Goal: Find specific page/section: Locate a particular part of the current website

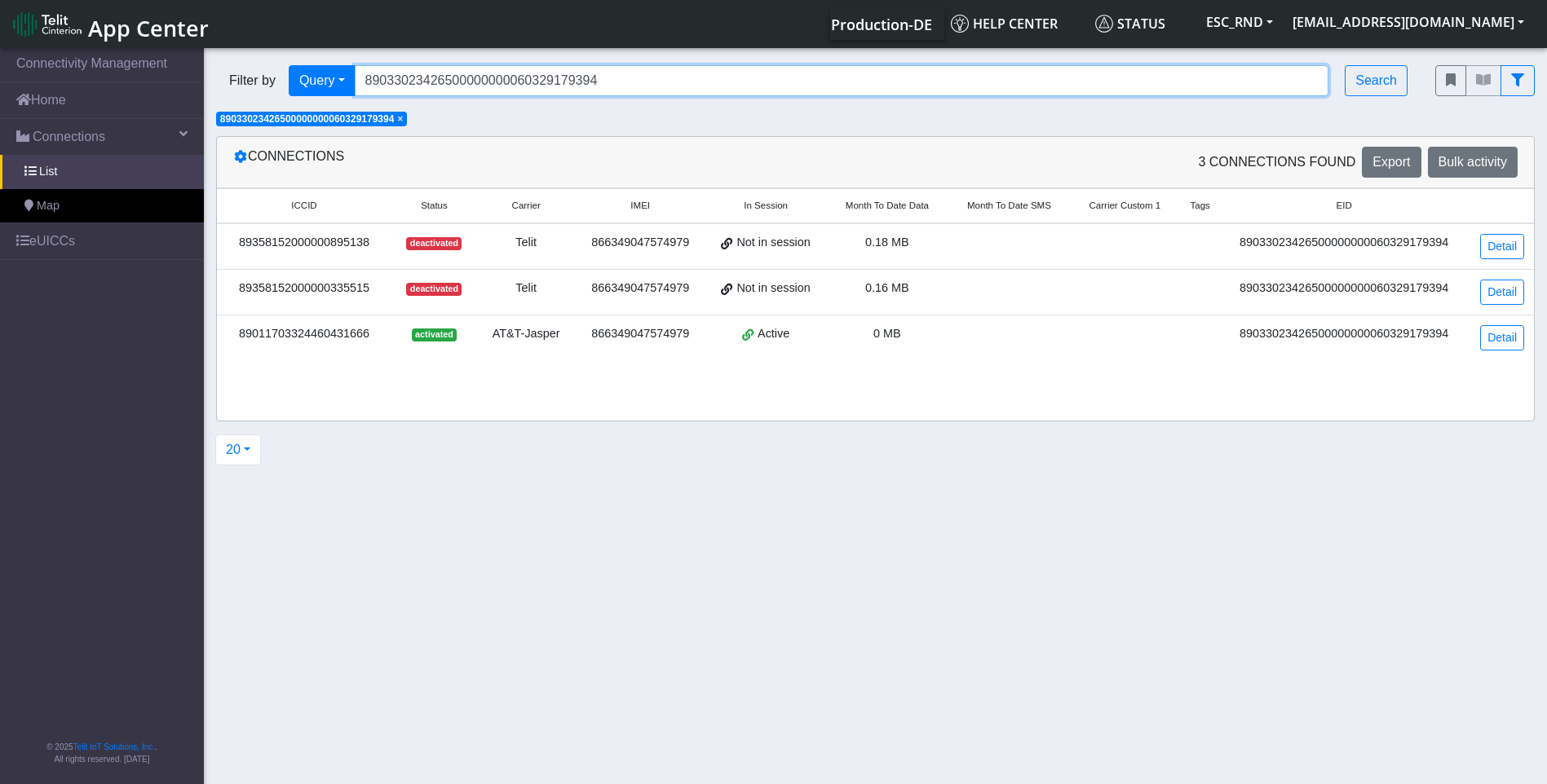
click at [605, 82] on input "89033023426500000000060329179394" at bounding box center [842, 81] width 975 height 31
drag, startPoint x: 579, startPoint y: 83, endPoint x: 298, endPoint y: 90, distance: 281.1
click at [298, 90] on div "Filter by Query Query In Session Not connected Country Operator 890330234265000…" at bounding box center [813, 81] width 1194 height 31
paste input "7260"
type input "89033023426500000000060329177260"
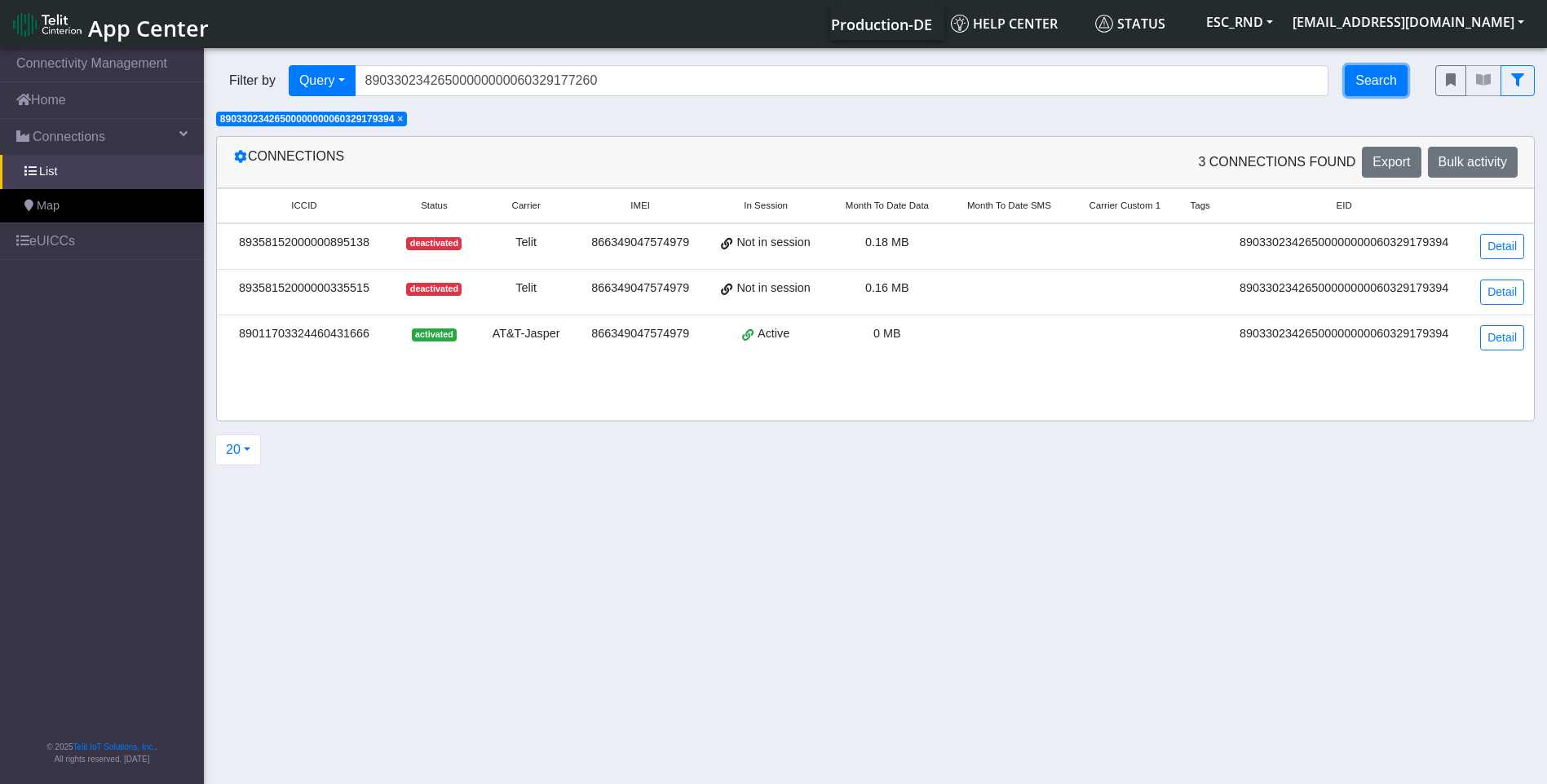
click at [1367, 82] on button "Search" at bounding box center [1377, 81] width 63 height 31
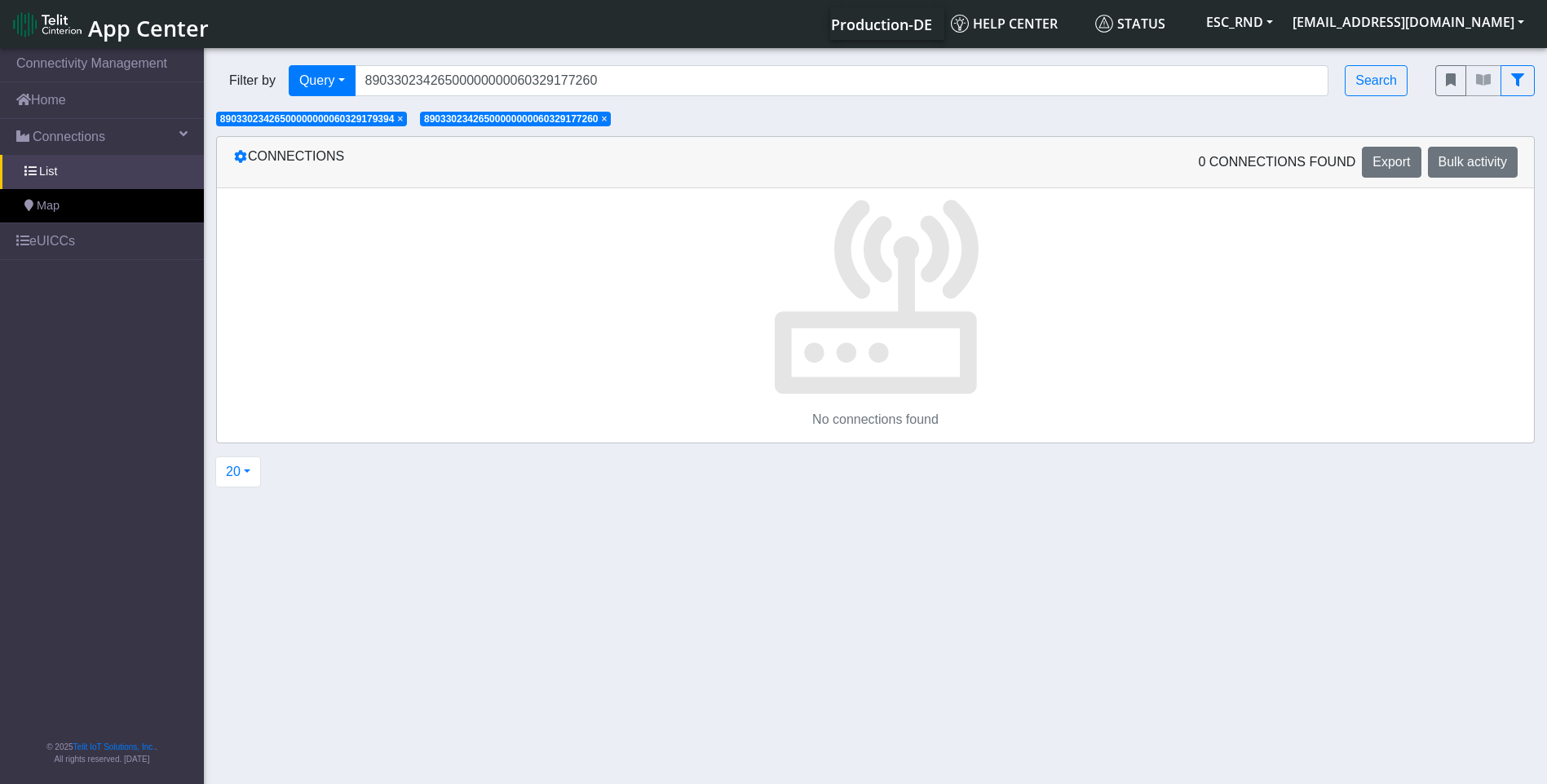
click at [403, 121] on span "×" at bounding box center [400, 118] width 5 height 12
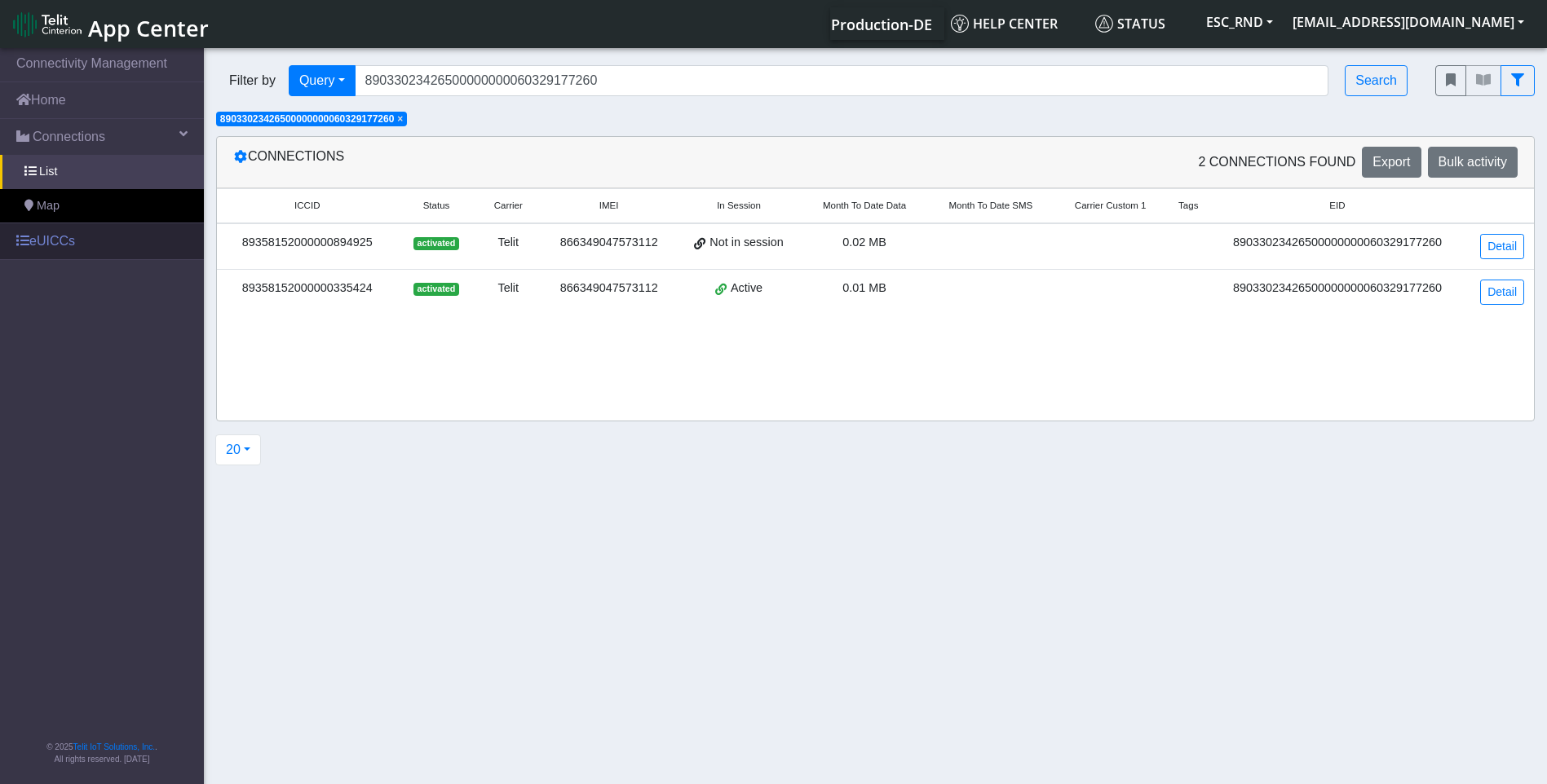
click at [45, 245] on link "eUICCs" at bounding box center [101, 241] width 204 height 36
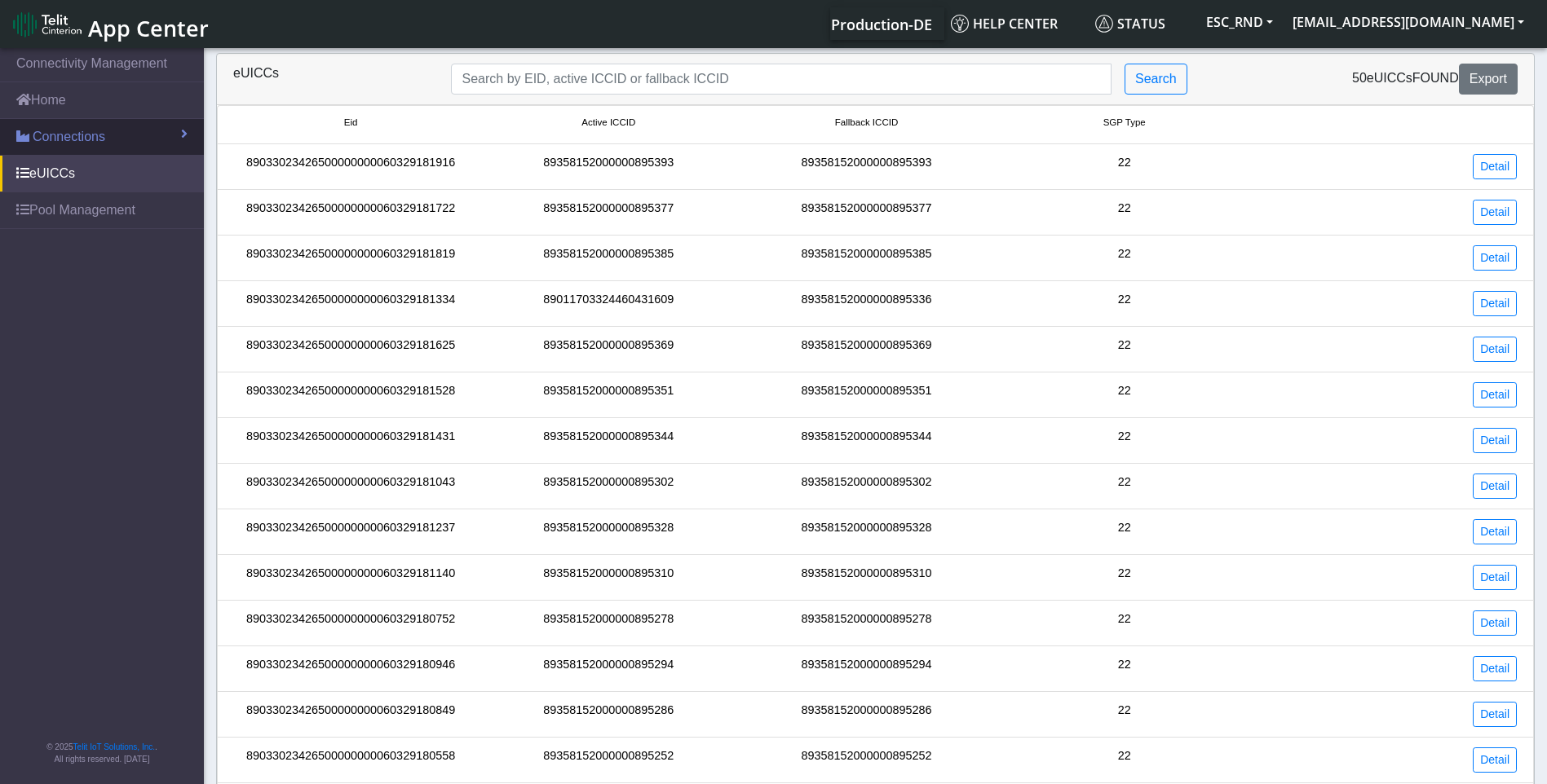
click at [60, 137] on span "Connections" at bounding box center [68, 137] width 73 height 20
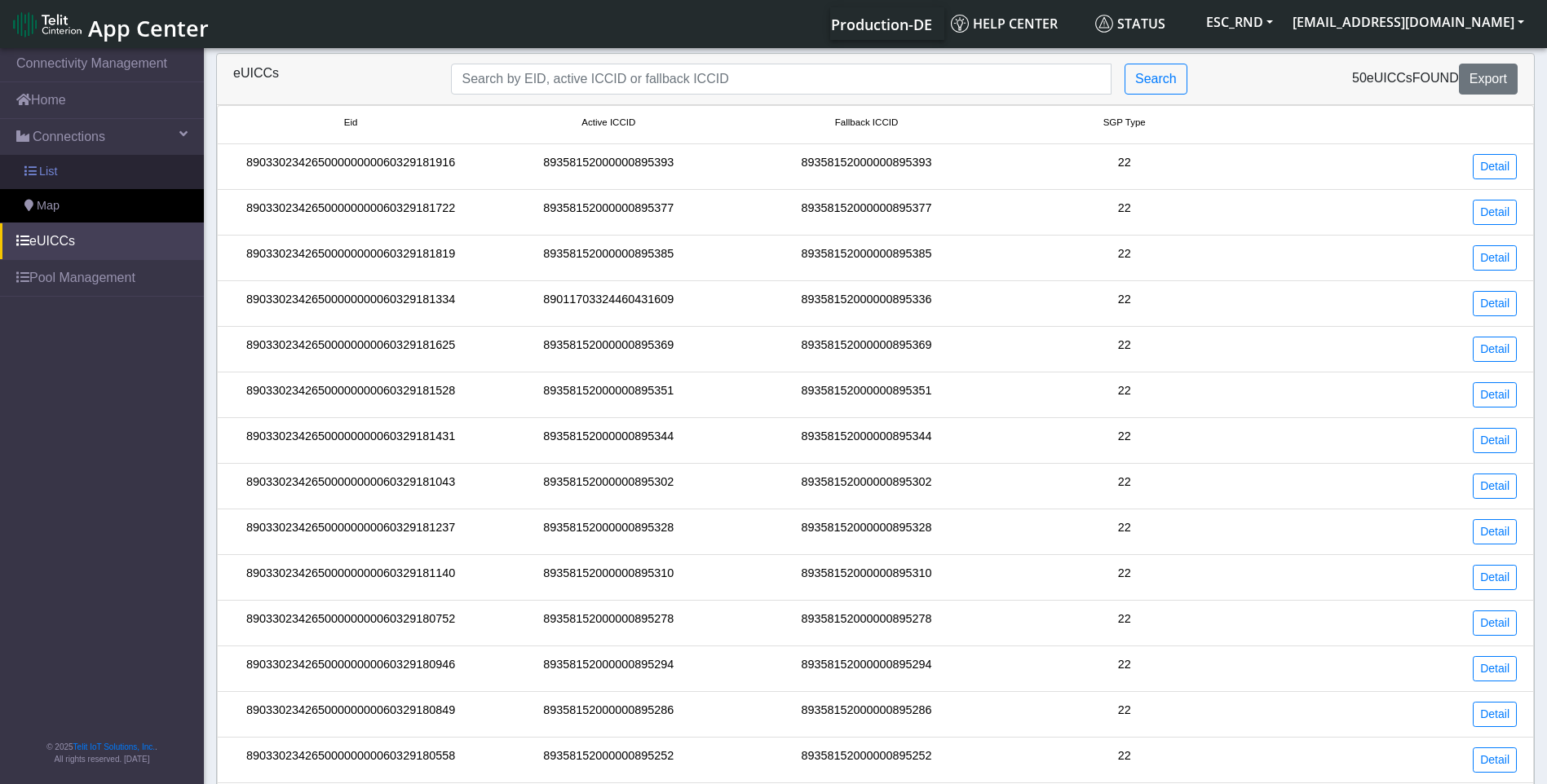
click at [50, 174] on span "List" at bounding box center [48, 172] width 18 height 18
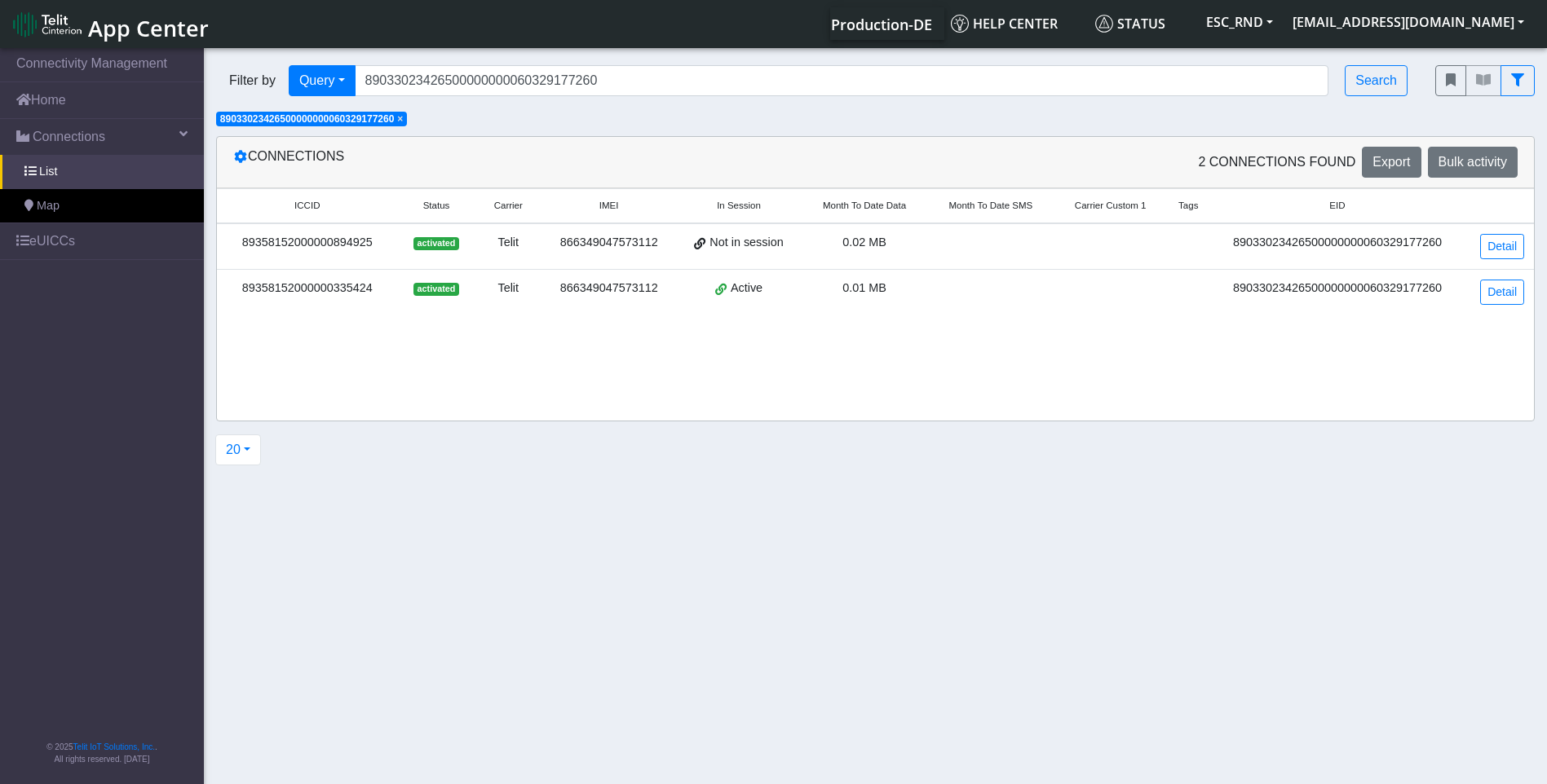
click at [403, 125] on span "×" at bounding box center [400, 118] width 5 height 12
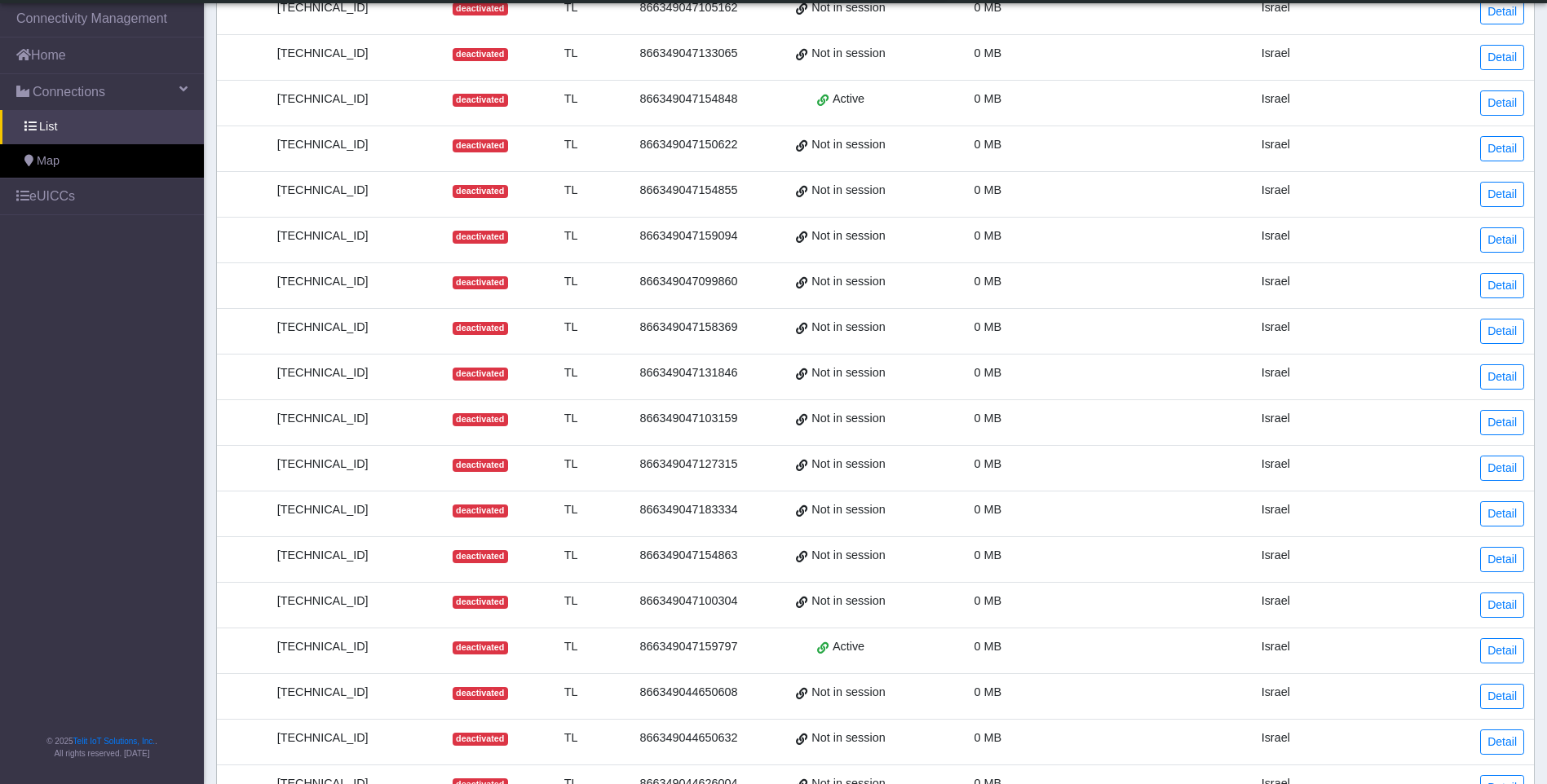
scroll to position [371, 0]
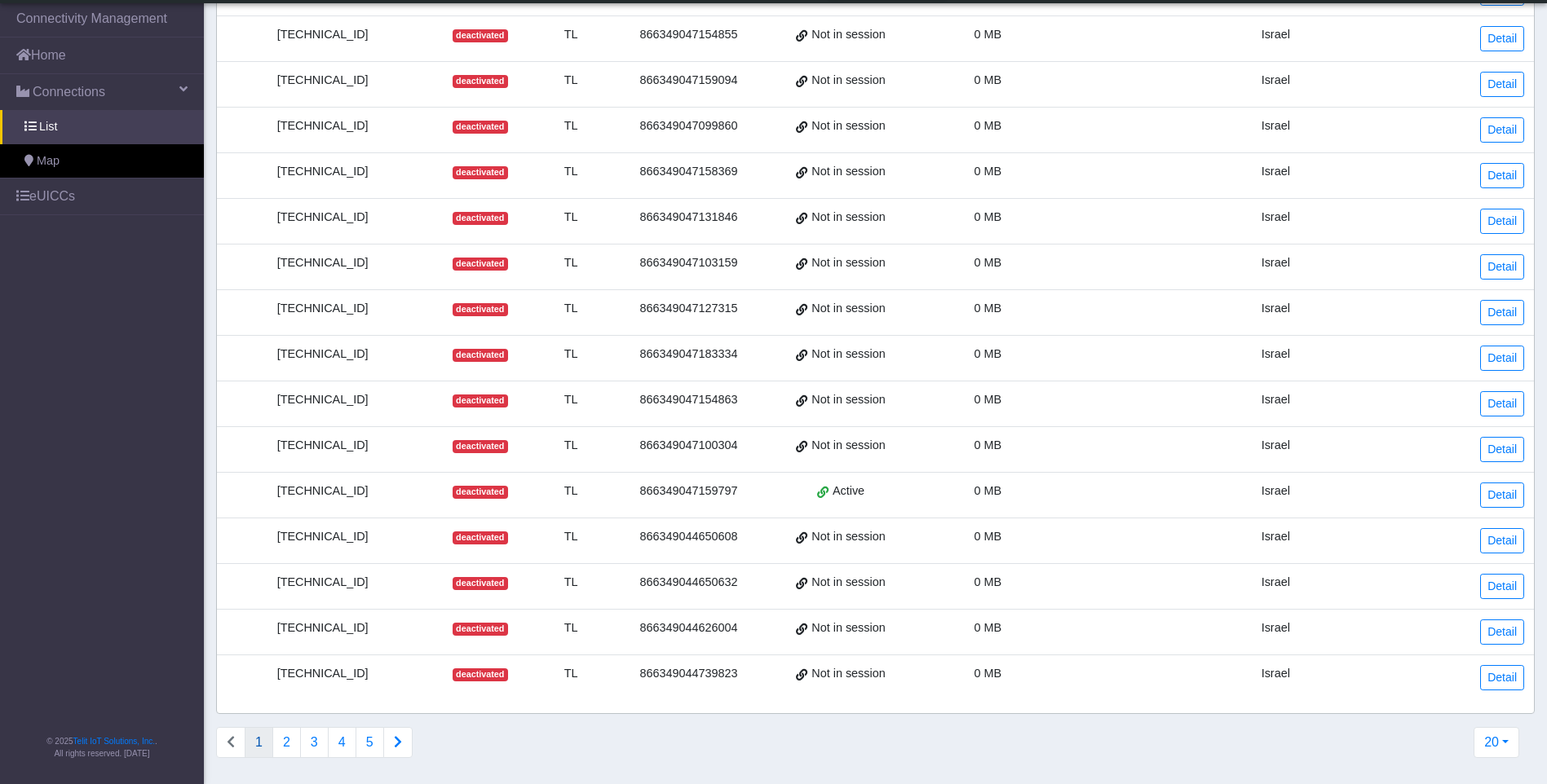
click at [392, 750] on button "Connections list navigation" at bounding box center [398, 743] width 30 height 31
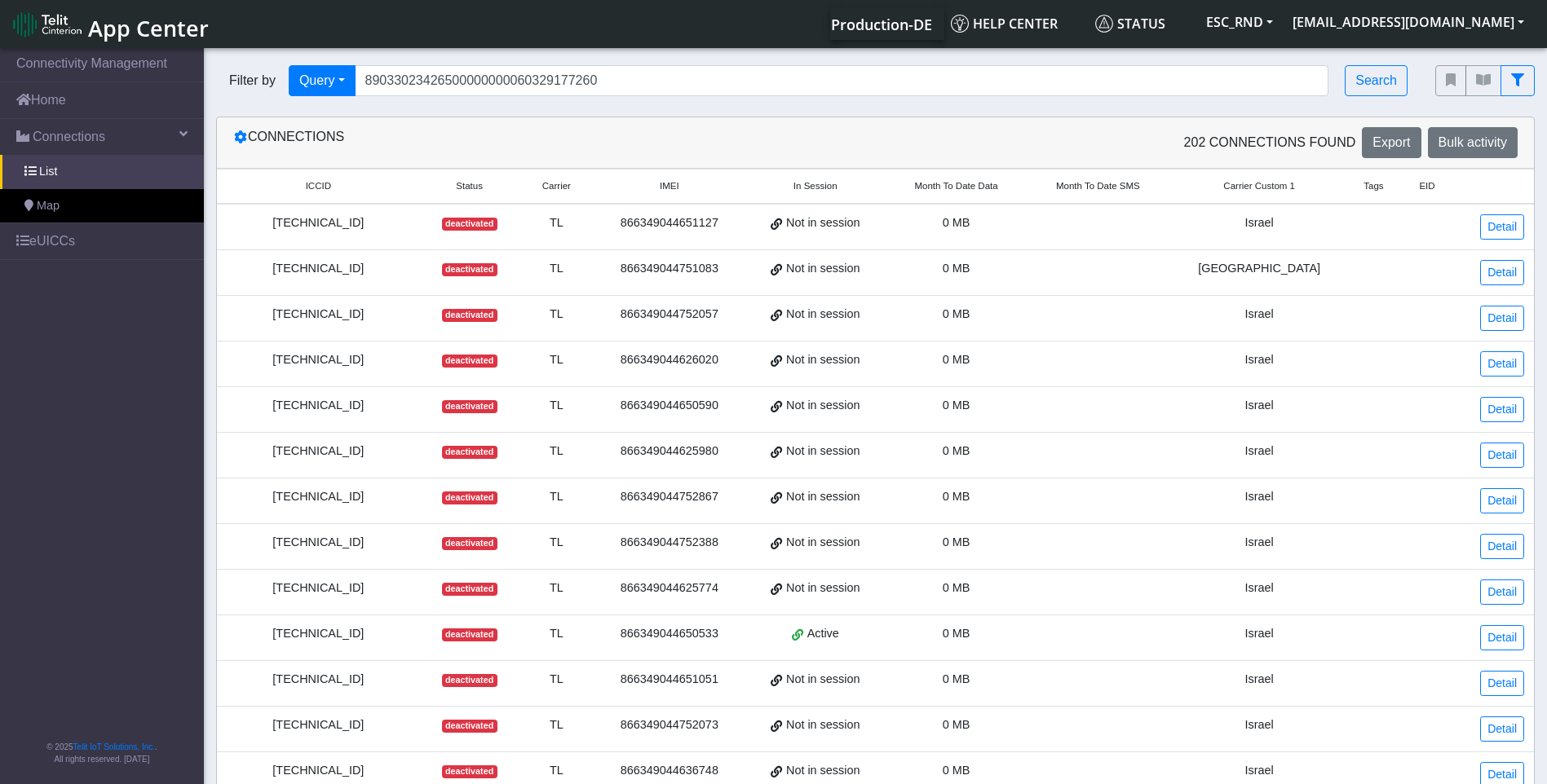
click at [392, 749] on td "[TECHNICAL_ID]" at bounding box center [319, 729] width 203 height 46
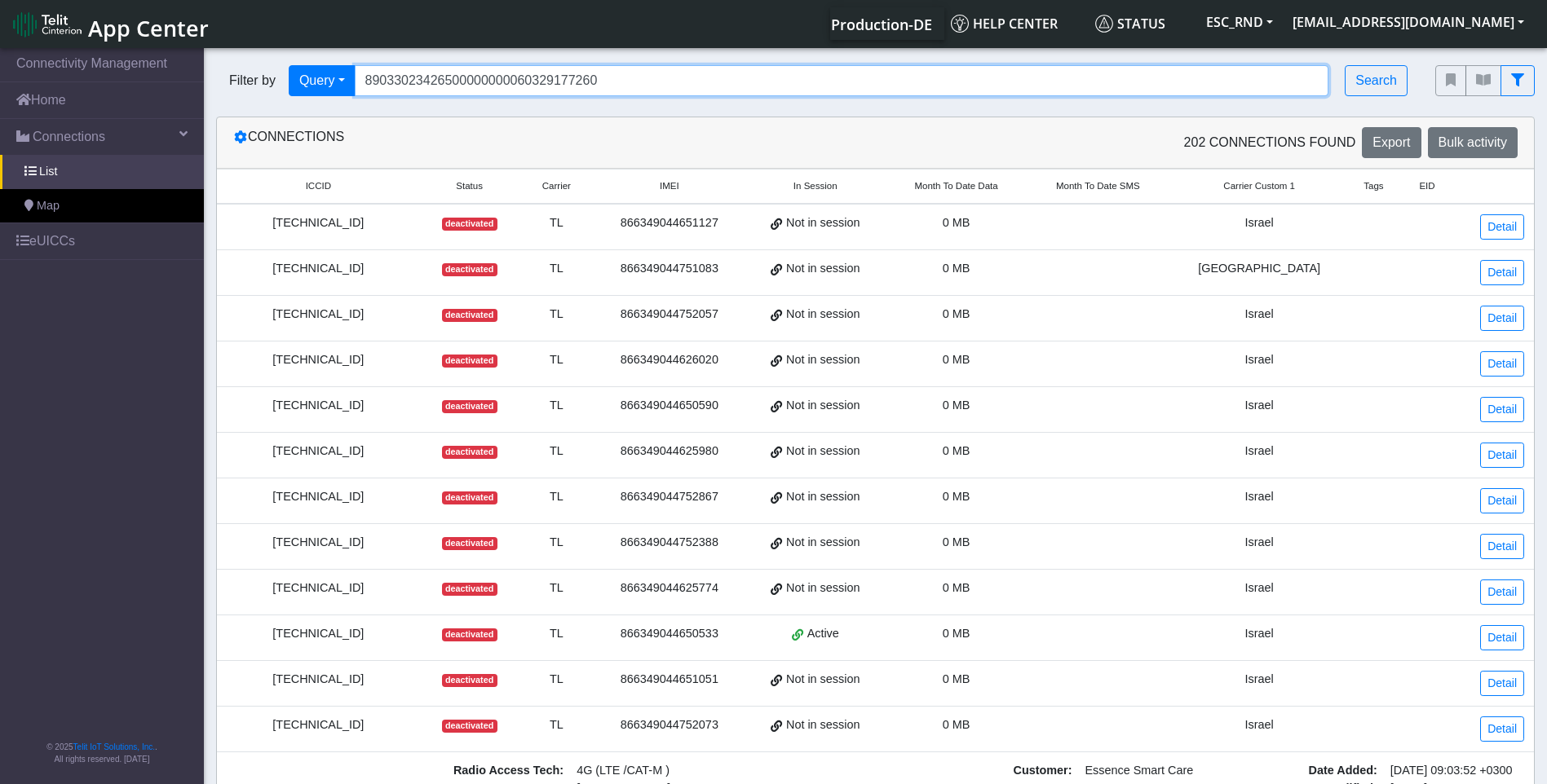
click at [428, 83] on input "89033023426500000000060329177260" at bounding box center [842, 81] width 975 height 31
drag, startPoint x: 596, startPoint y: 79, endPoint x: 193, endPoint y: 78, distance: 403.0
click at [197, 82] on section "Connectivity Management Home Connections List Map eUICCs © 2025 Telit IoT Solut…" at bounding box center [774, 677] width 1547 height 1265
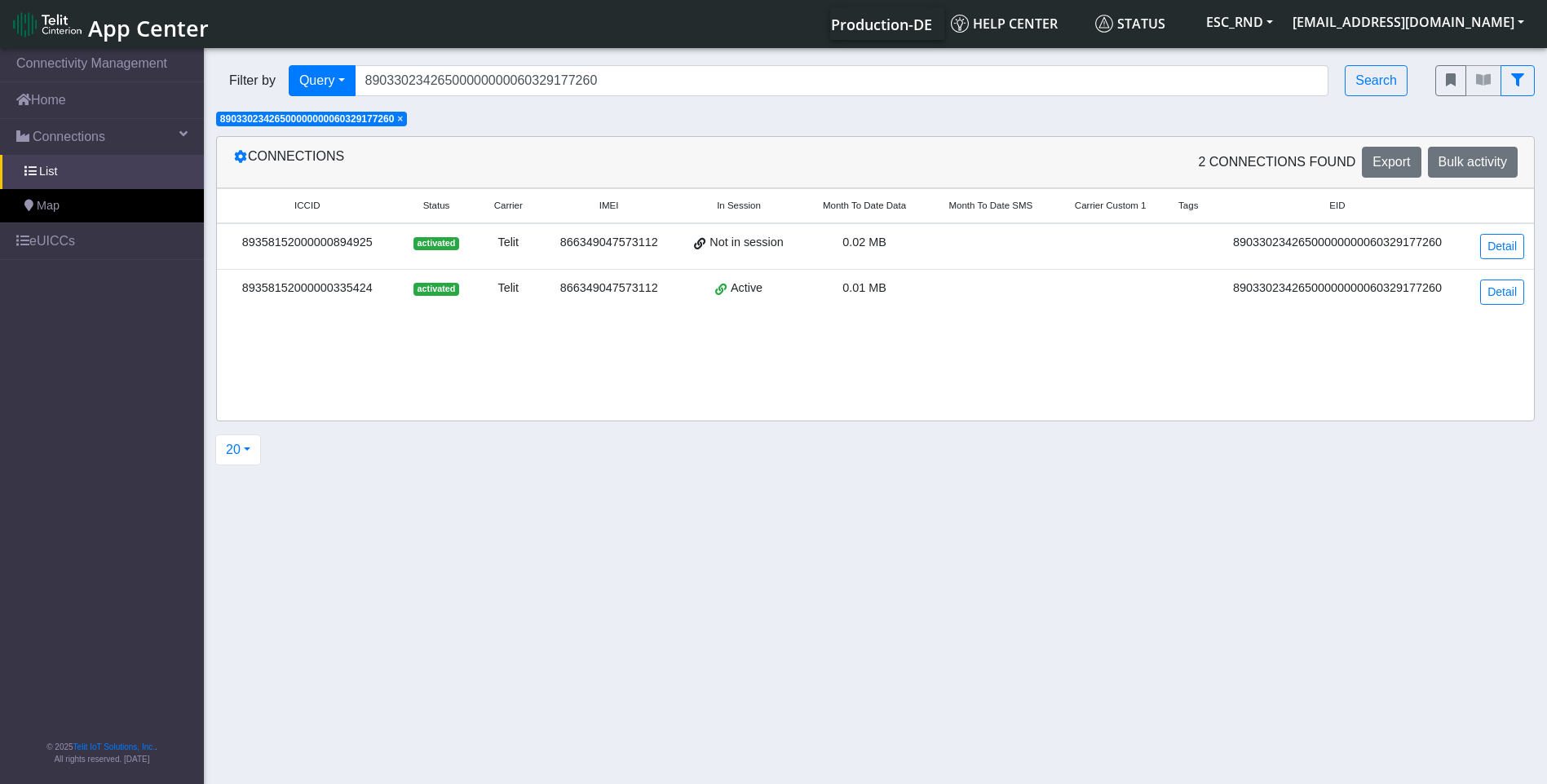
click at [310, 291] on div "89358152000000335424" at bounding box center [308, 289] width 162 height 18
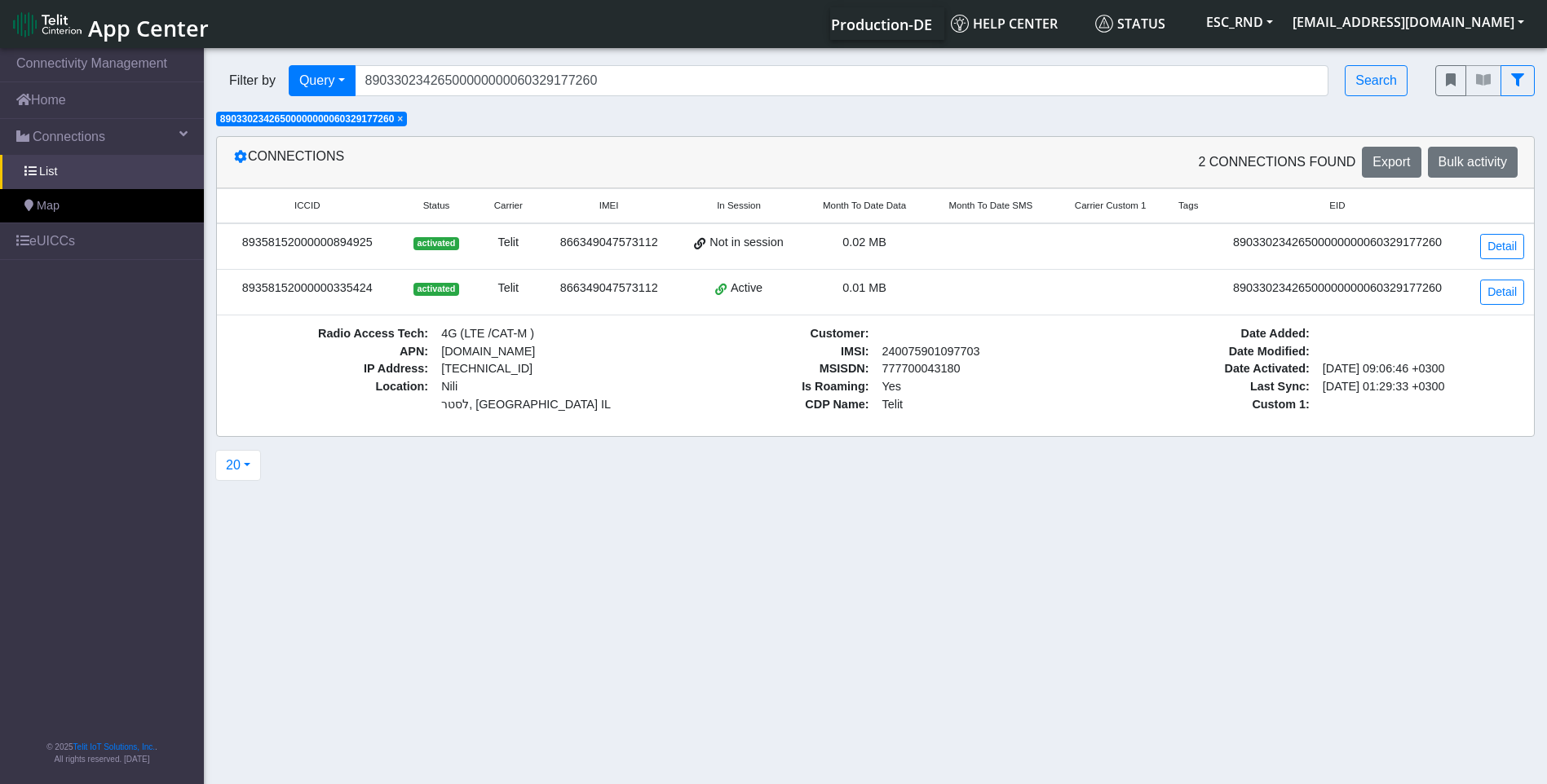
click at [464, 251] on div "activated" at bounding box center [436, 243] width 58 height 18
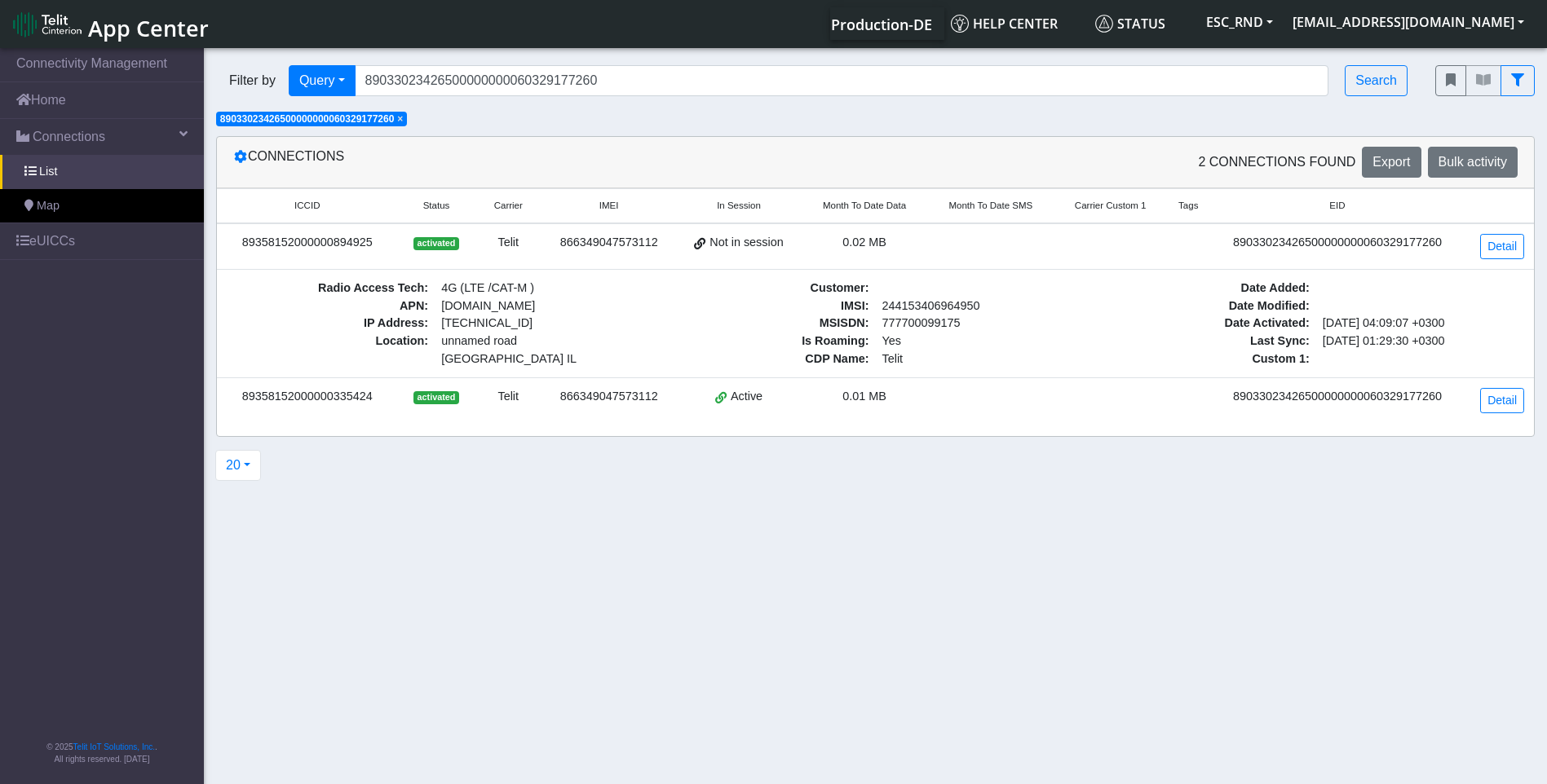
click at [593, 403] on div "866349047573112" at bounding box center [608, 397] width 115 height 18
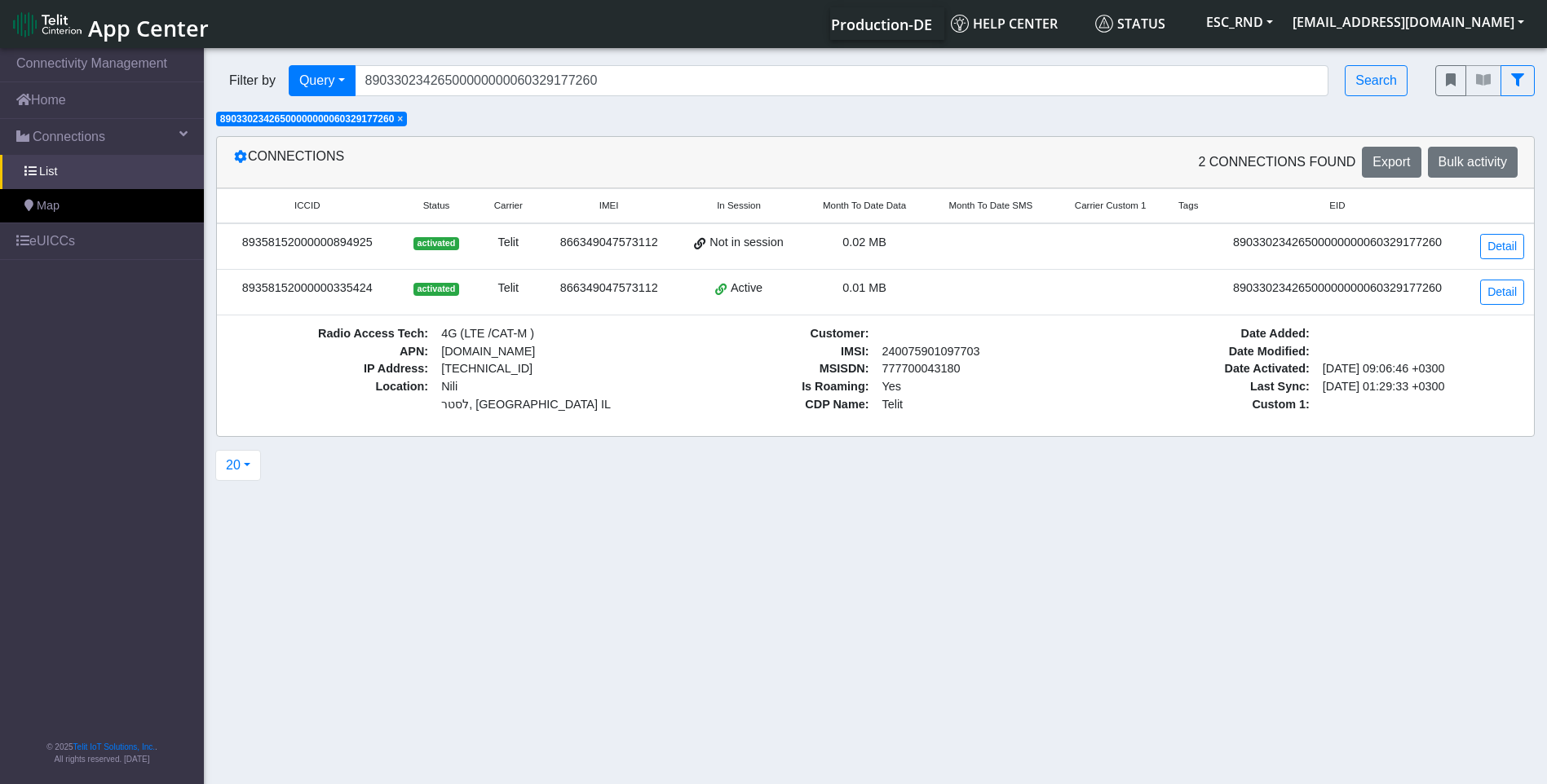
click at [613, 248] on div "866349047573112" at bounding box center [608, 243] width 115 height 18
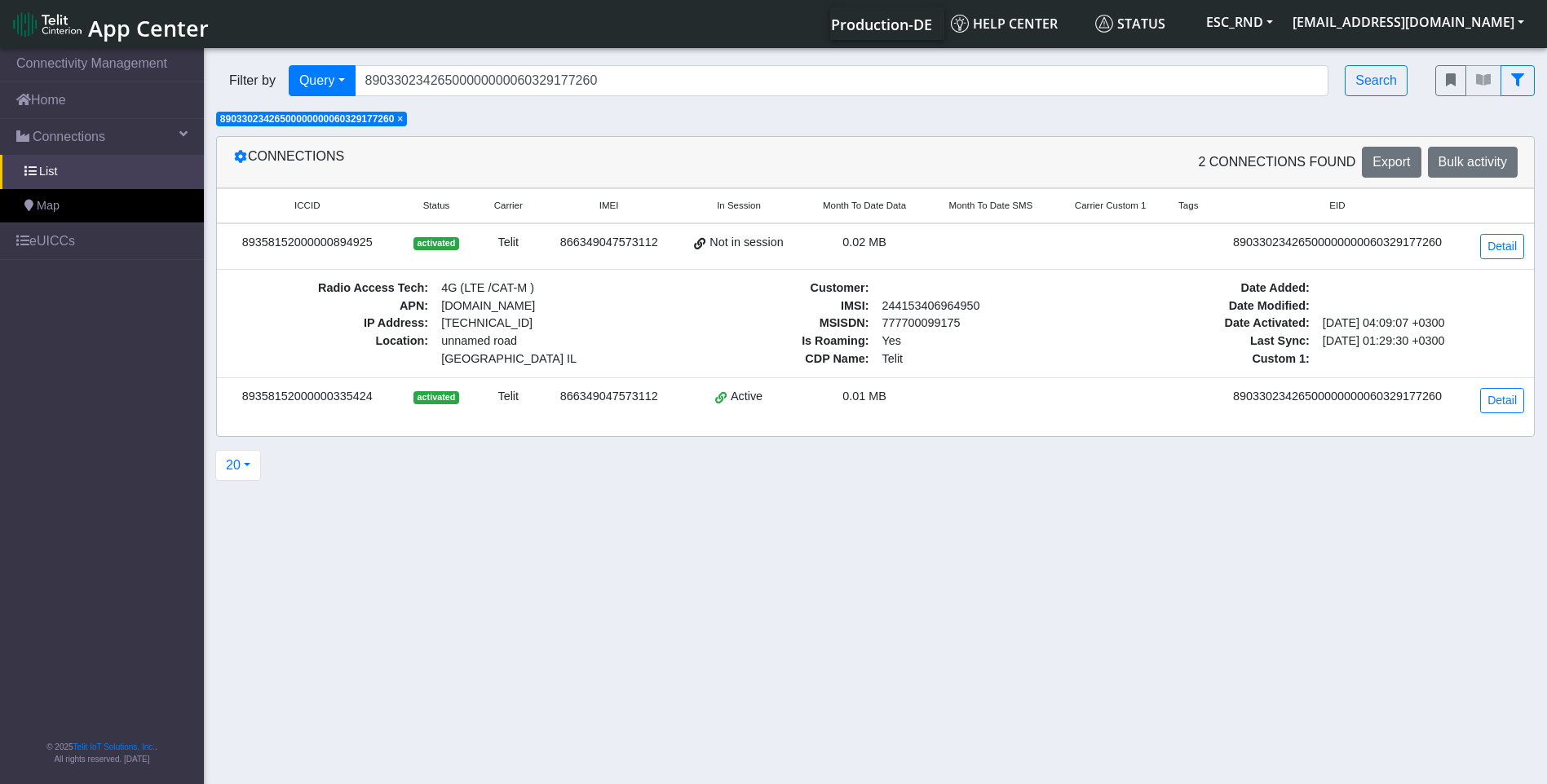
click at [592, 403] on div "866349047573112" at bounding box center [608, 397] width 115 height 18
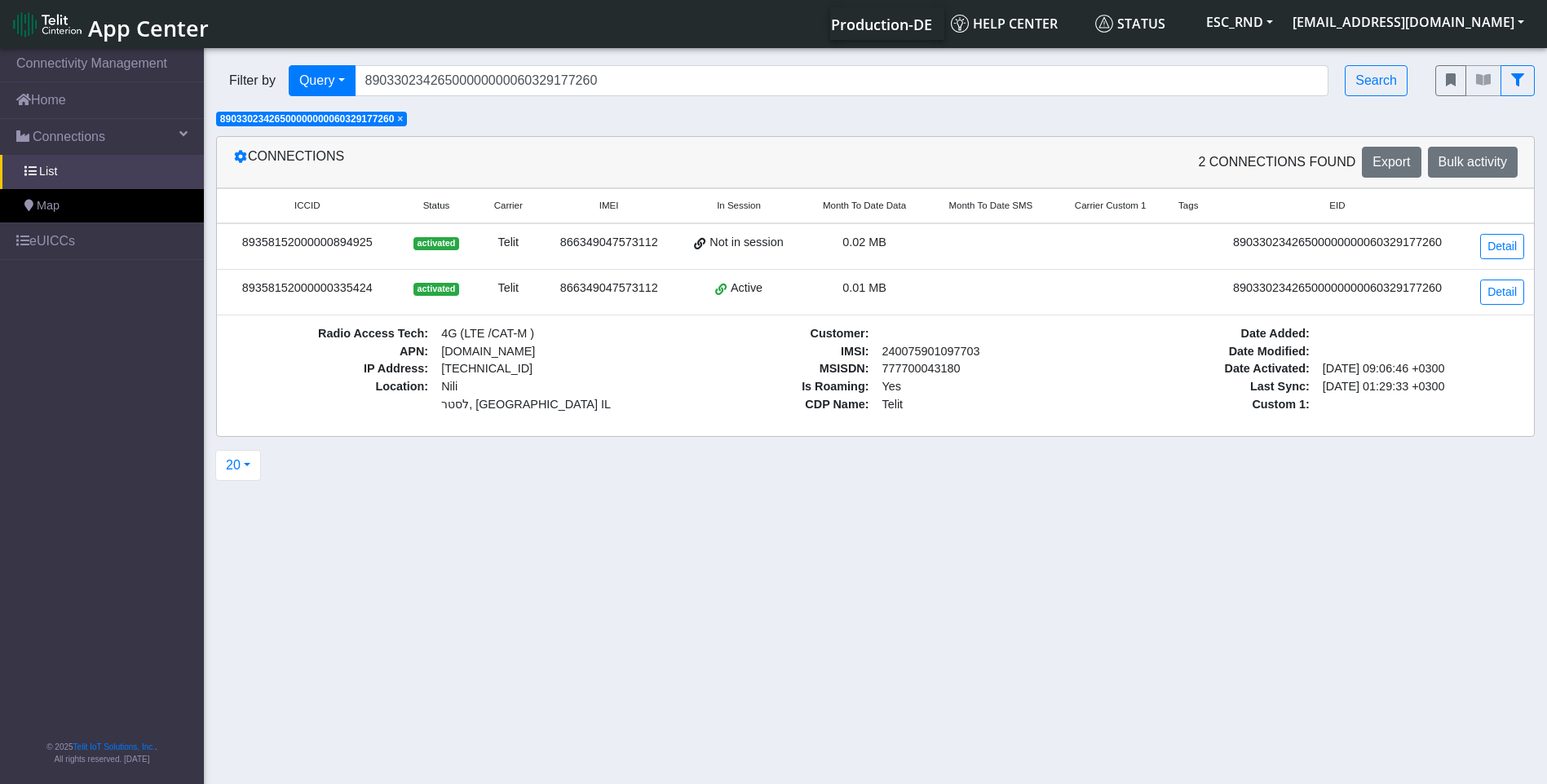
click at [573, 240] on div "866349047573112" at bounding box center [608, 243] width 115 height 18
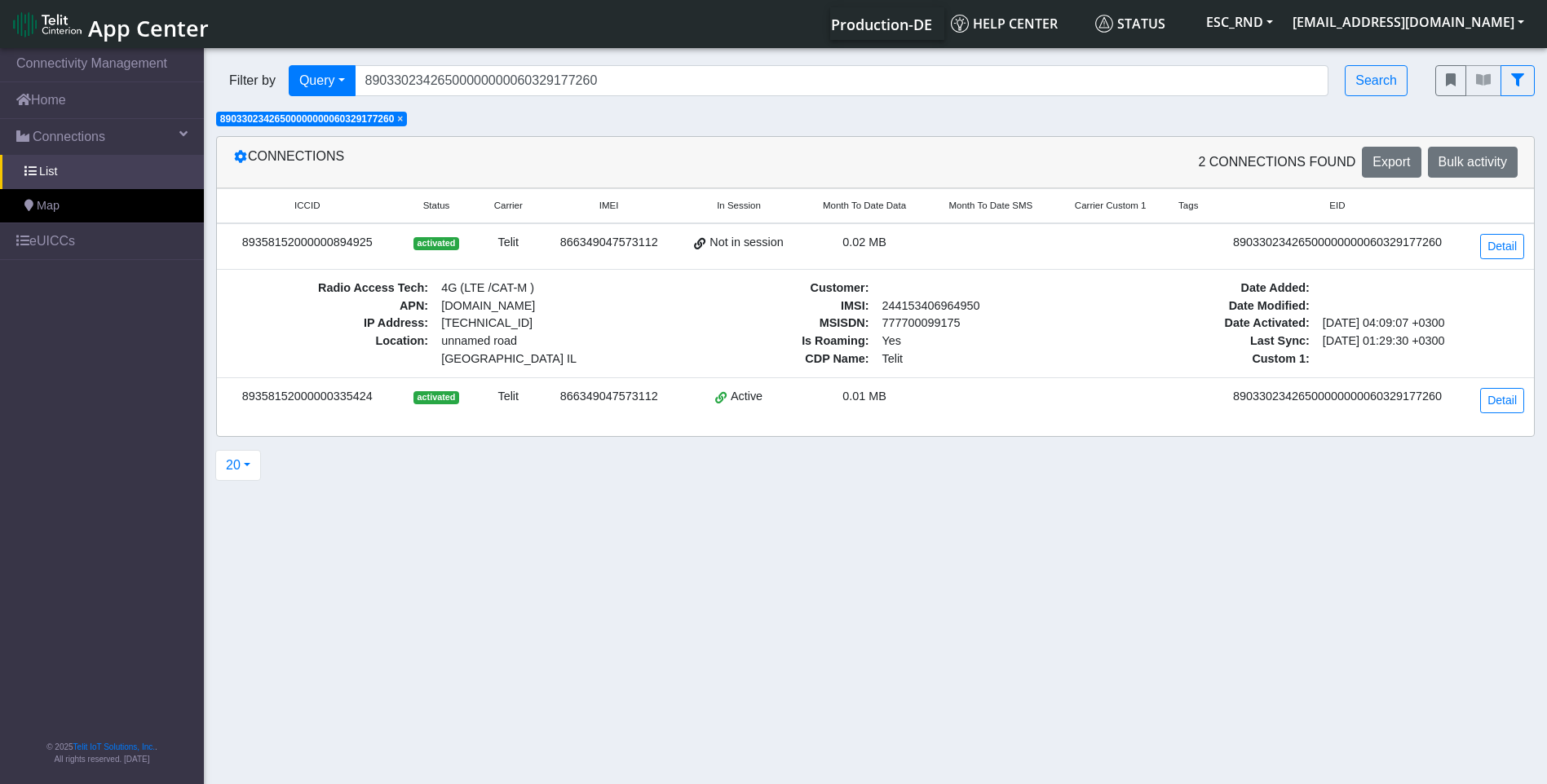
click at [329, 250] on div "89358152000000894925" at bounding box center [308, 243] width 162 height 18
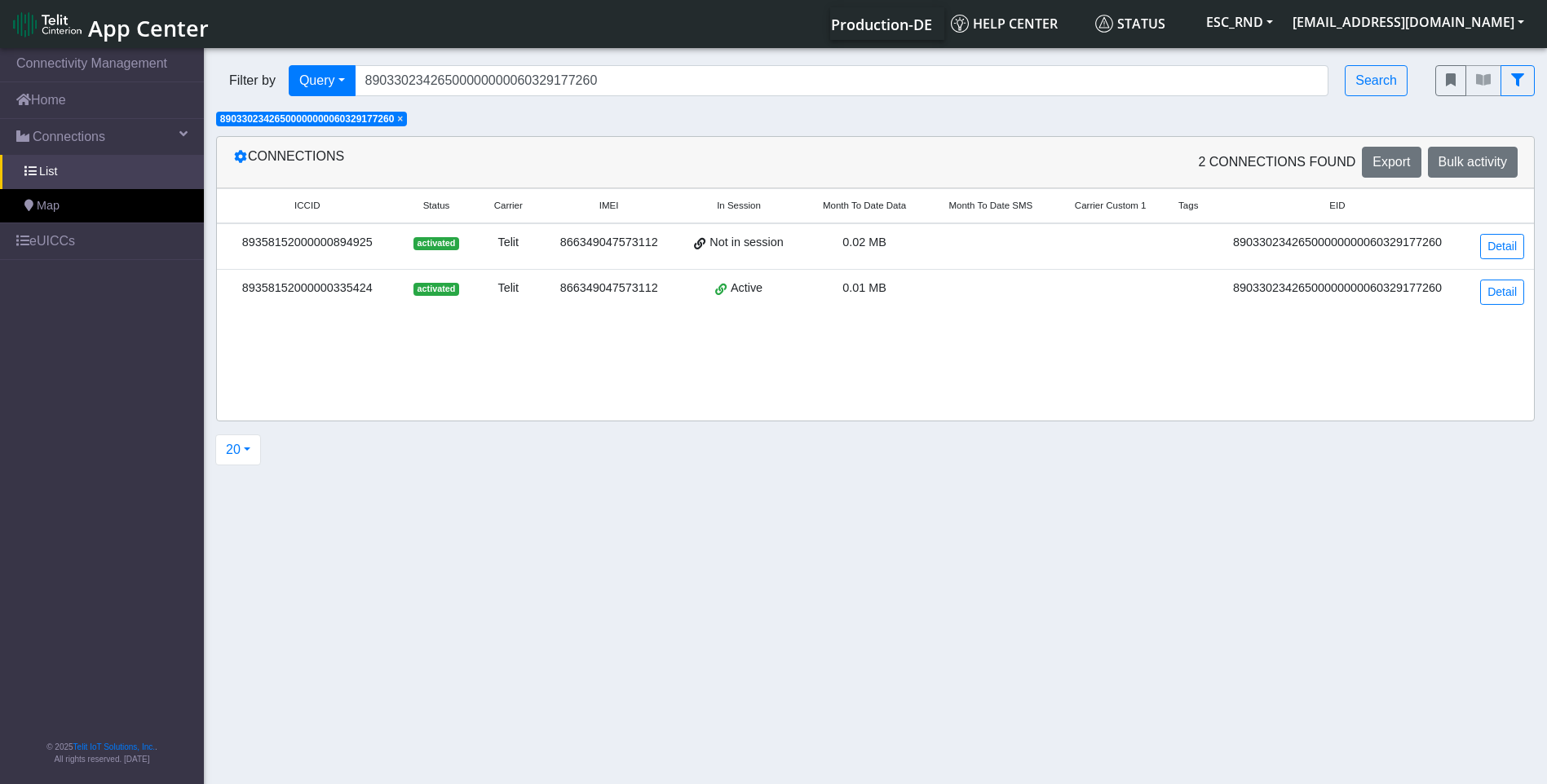
click at [327, 240] on div "89358152000000894925" at bounding box center [308, 243] width 162 height 18
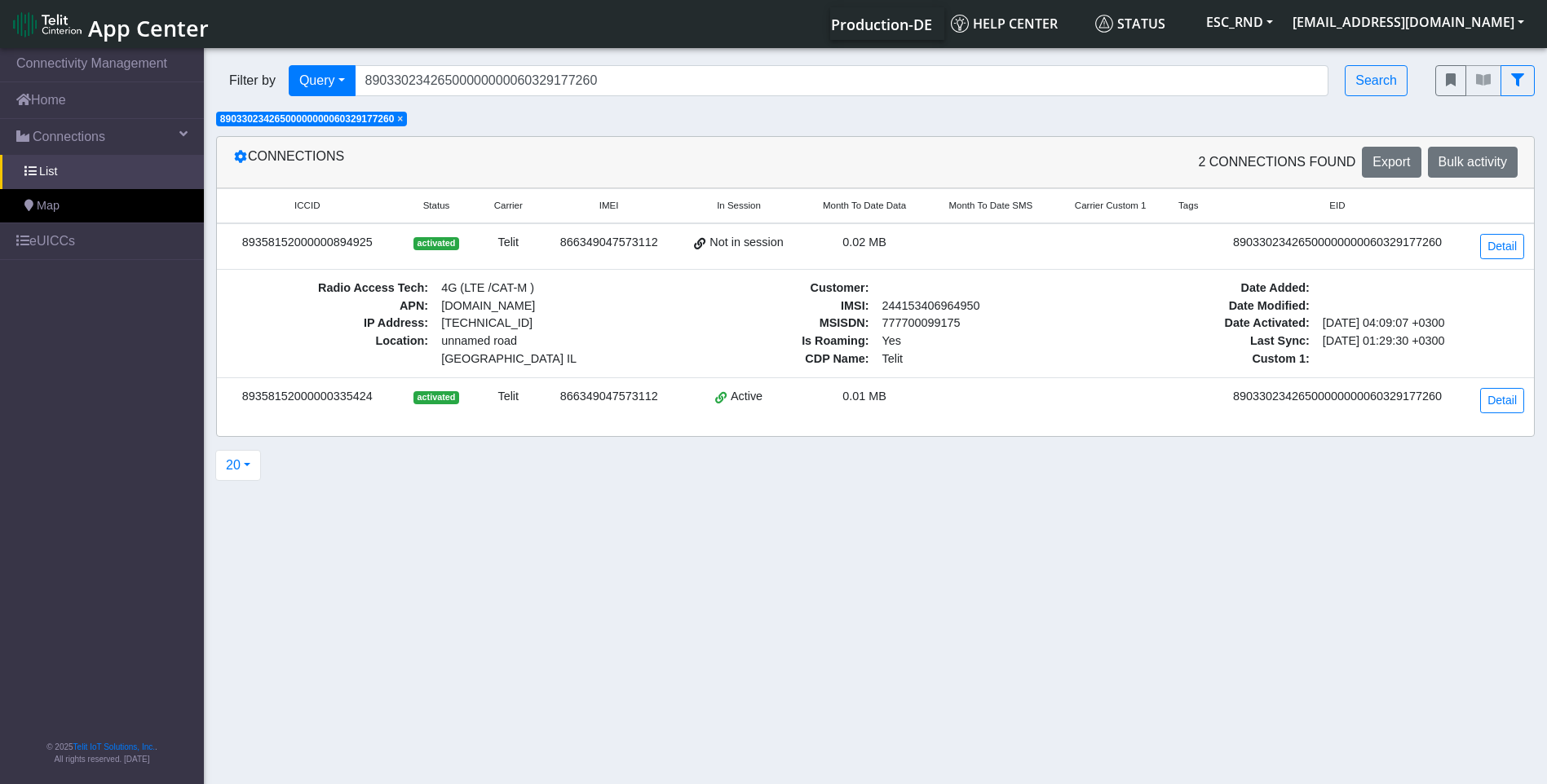
click at [327, 240] on div "89358152000000894925" at bounding box center [308, 243] width 162 height 18
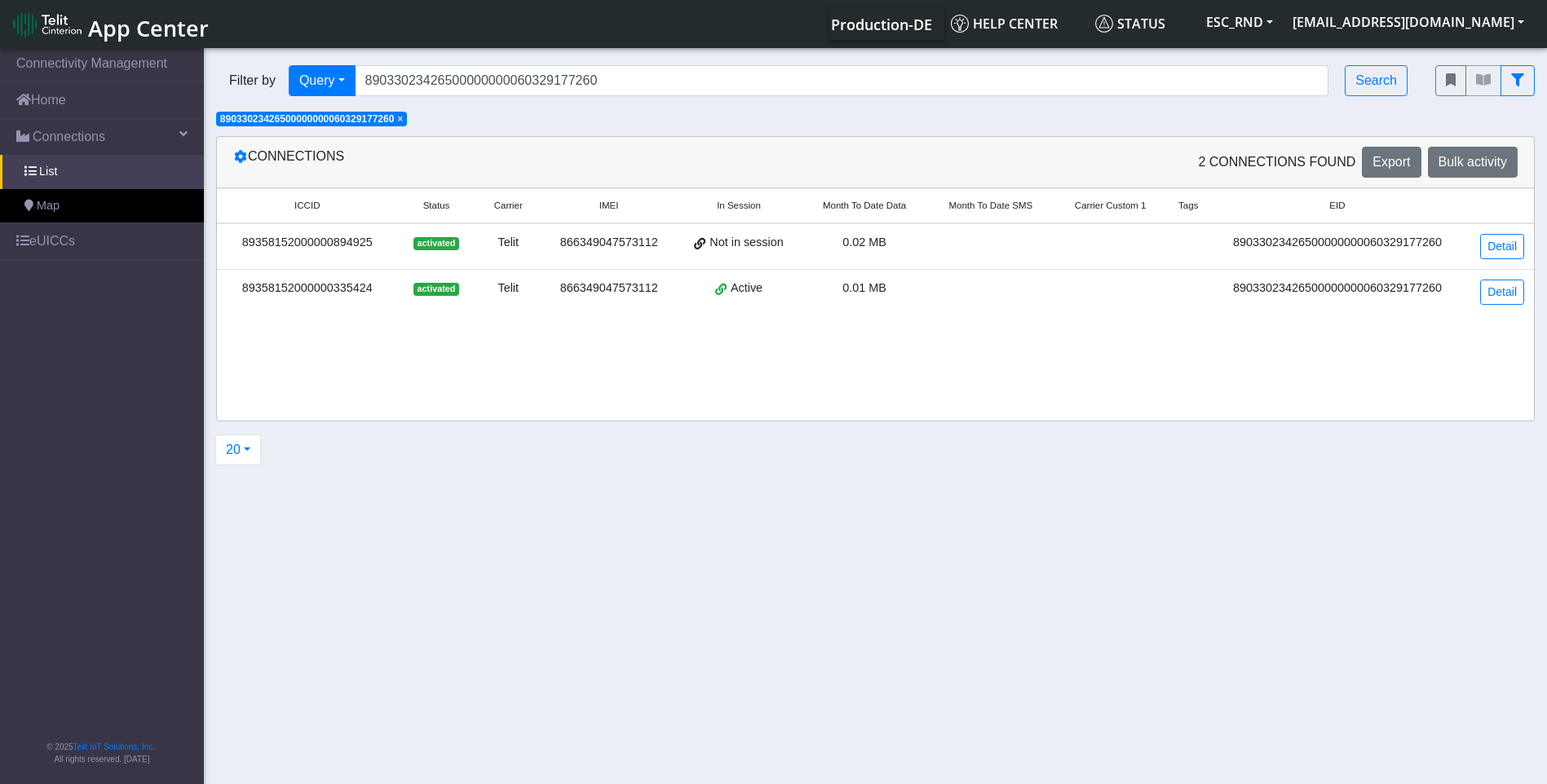
click at [327, 240] on div "89358152000000894925" at bounding box center [308, 243] width 162 height 18
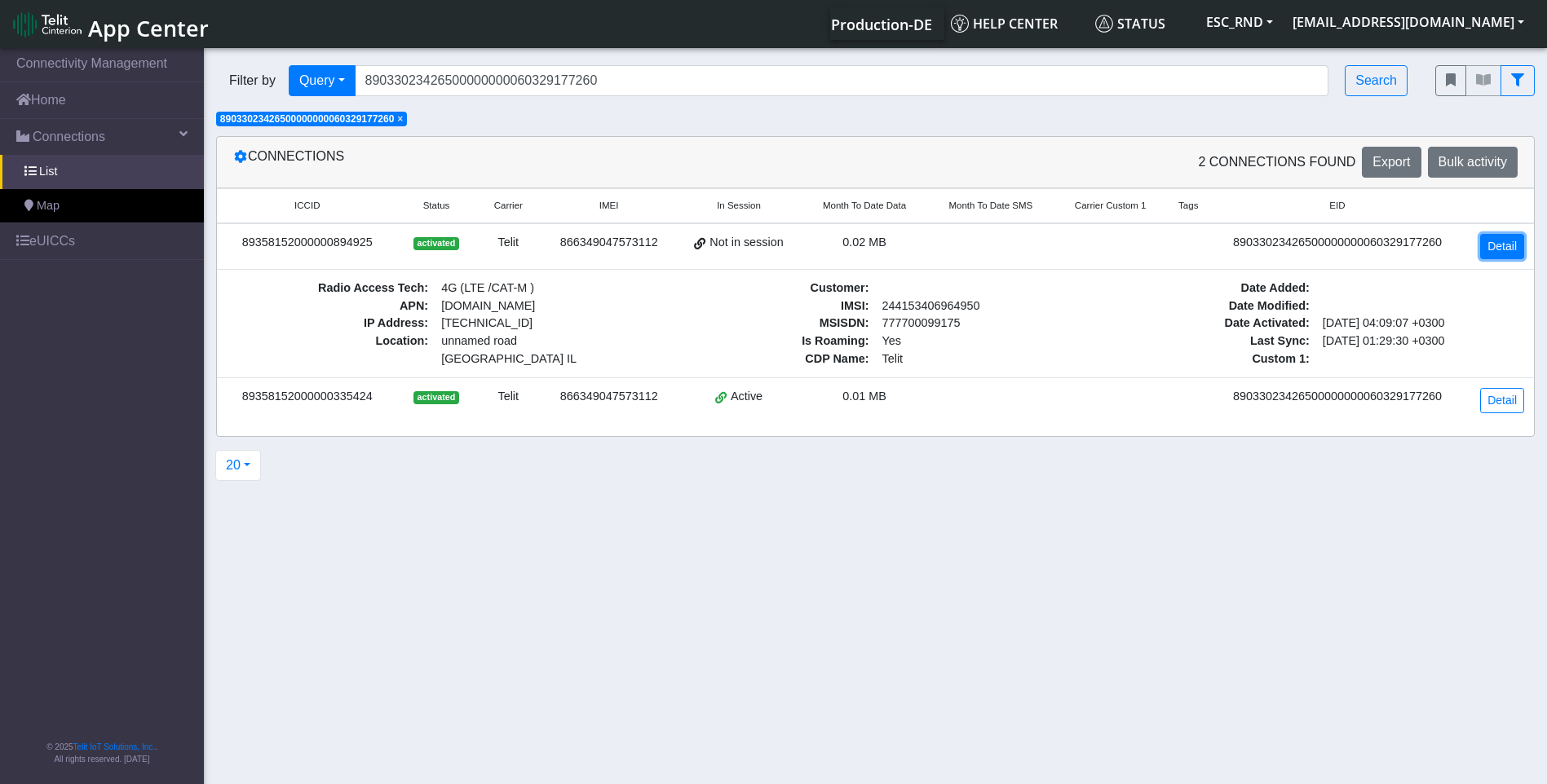
click at [1515, 245] on link "Detail" at bounding box center [1501, 247] width 44 height 25
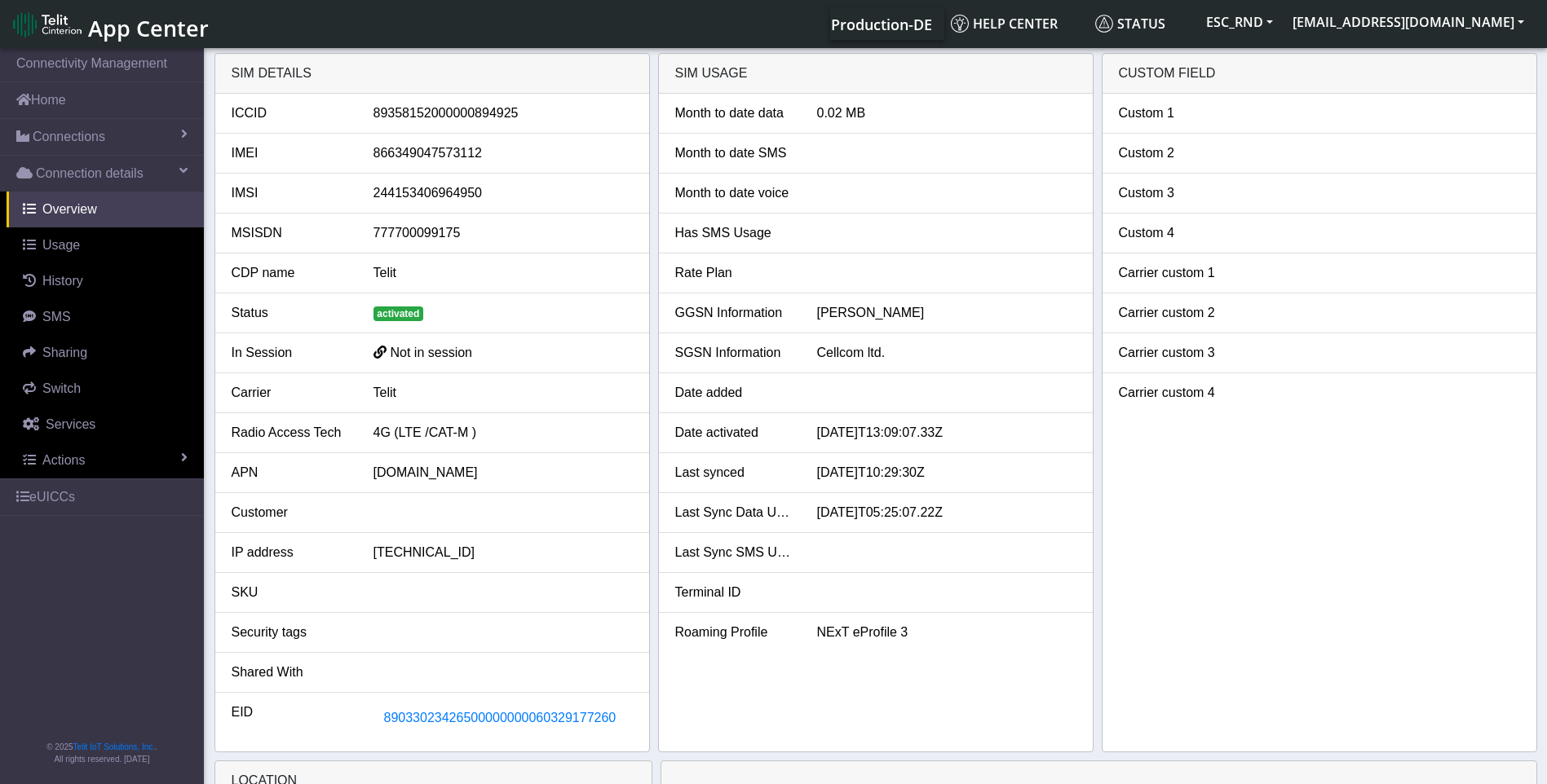
click at [441, 118] on div "89358152000000894925" at bounding box center [503, 113] width 284 height 20
click at [441, 117] on div "89358152000000894925" at bounding box center [503, 113] width 284 height 20
copy div "89358152000000894925"
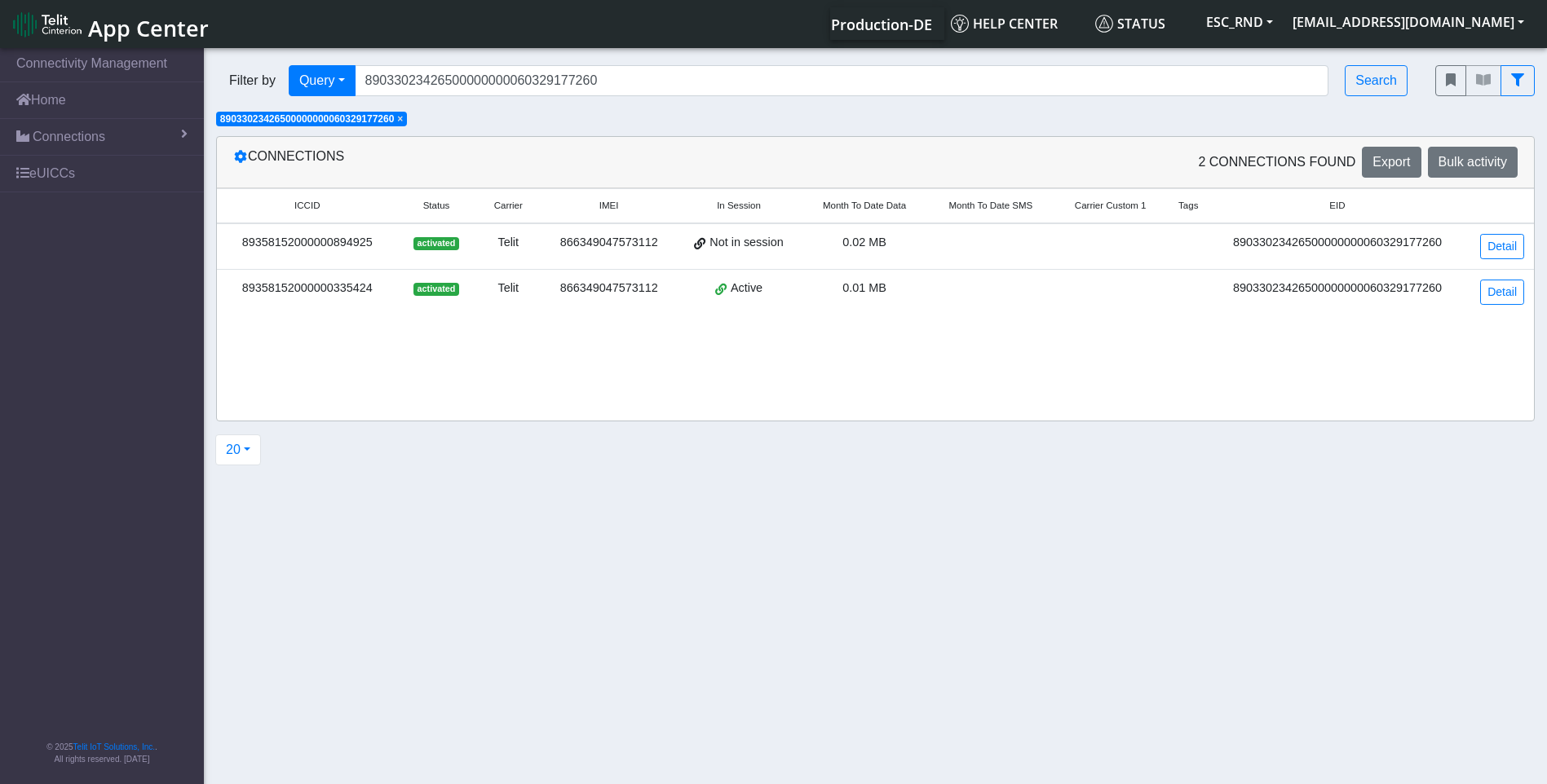
click at [349, 292] on div "89358152000000335424" at bounding box center [308, 289] width 162 height 18
copy div "89358152000000335424"
